Goal: Find specific page/section: Find specific page/section

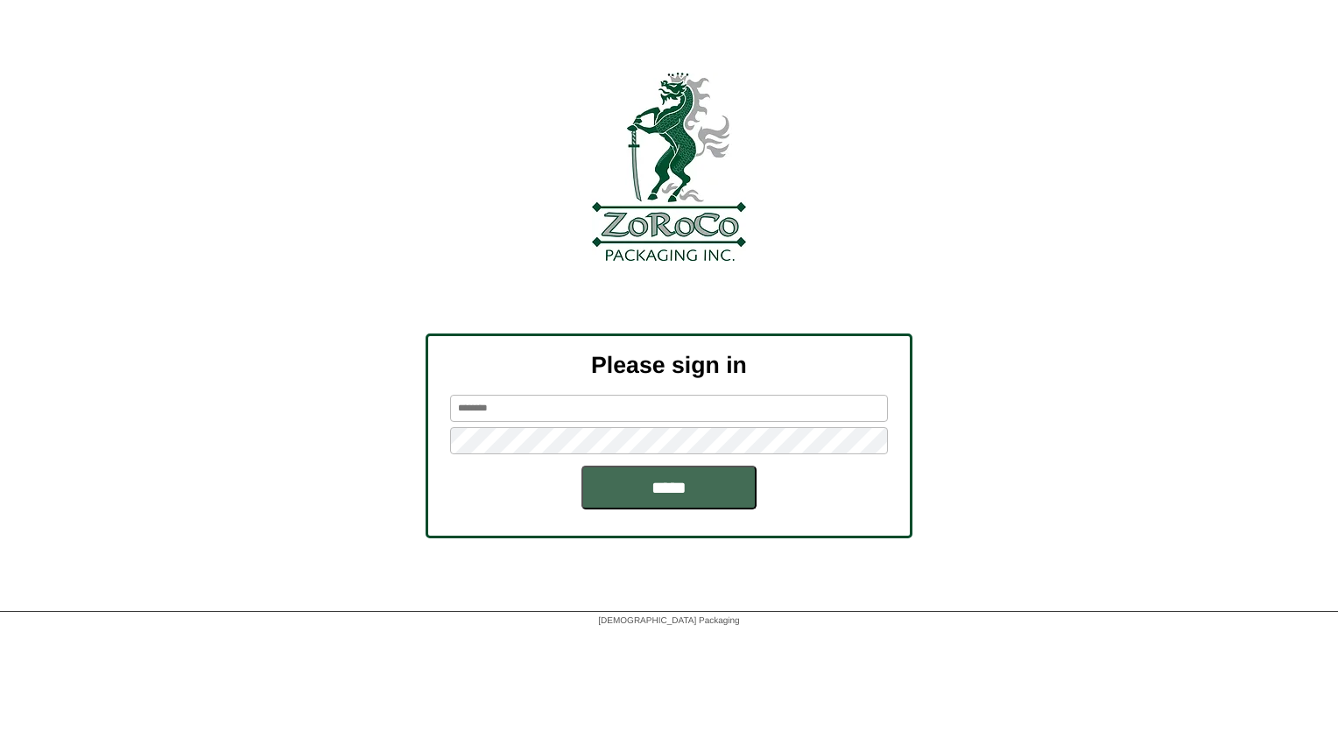
type input "*******"
click at [697, 487] on input "*****" at bounding box center [668, 488] width 175 height 44
click at [1079, 531] on div "Please sign in ******* *****" at bounding box center [669, 436] width 1338 height 205
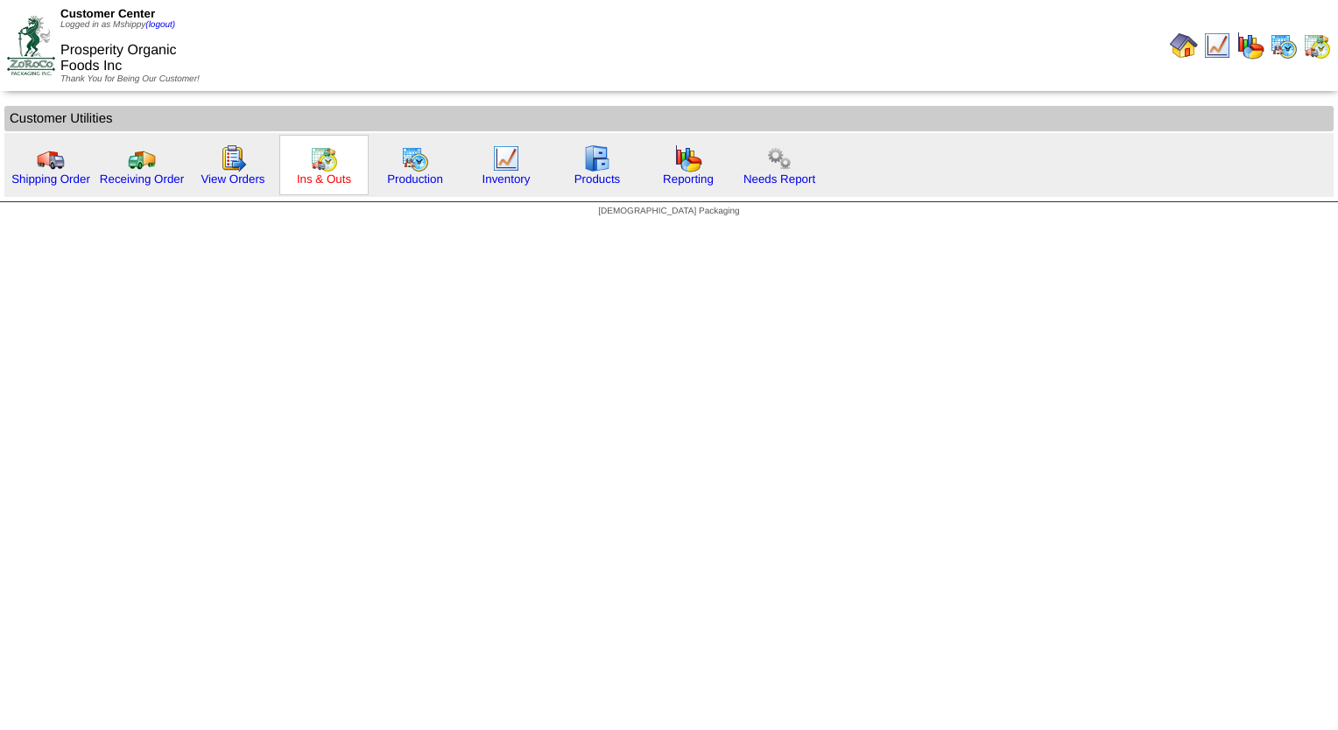
click at [329, 179] on link "Ins & Outs" at bounding box center [324, 178] width 54 height 13
